Goal: Task Accomplishment & Management: Manage account settings

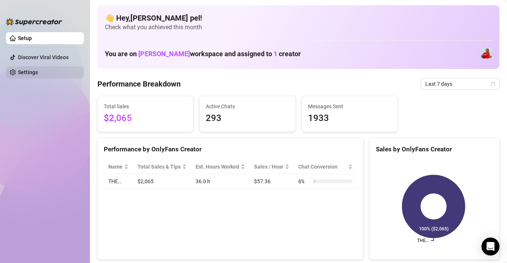
click at [38, 71] on link "Settings" at bounding box center [28, 72] width 20 height 6
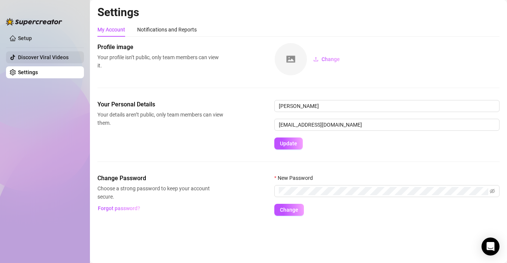
click at [42, 60] on link "Discover Viral Videos" at bounding box center [43, 57] width 51 height 6
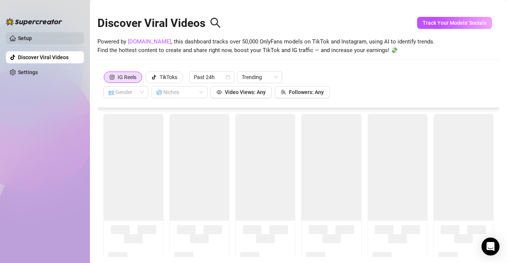
click at [32, 35] on link "Setup" at bounding box center [25, 38] width 14 height 6
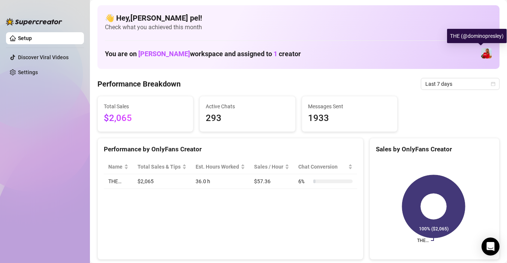
click at [481, 55] on img at bounding box center [486, 53] width 10 height 10
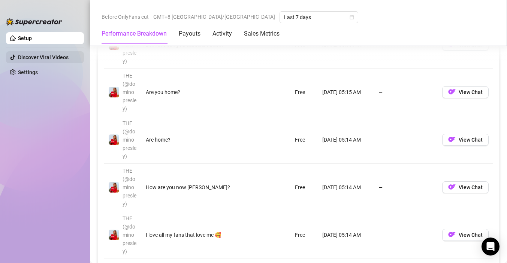
click at [59, 56] on link "Discover Viral Videos" at bounding box center [43, 57] width 51 height 6
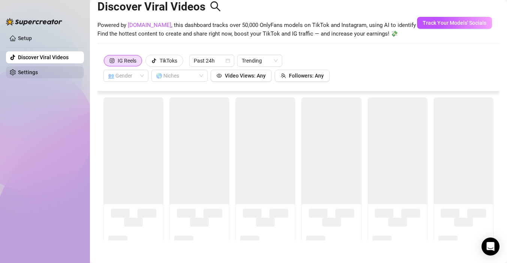
click at [38, 69] on link "Settings" at bounding box center [28, 72] width 20 height 6
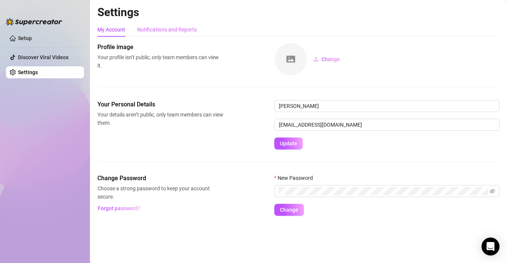
click at [177, 24] on div "Notifications and Reports" at bounding box center [167, 29] width 60 height 14
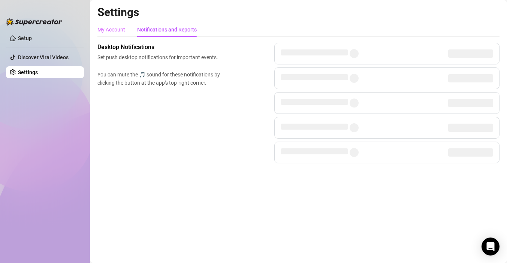
click at [121, 24] on div "My Account" at bounding box center [111, 29] width 28 height 14
